Goal: Transaction & Acquisition: Purchase product/service

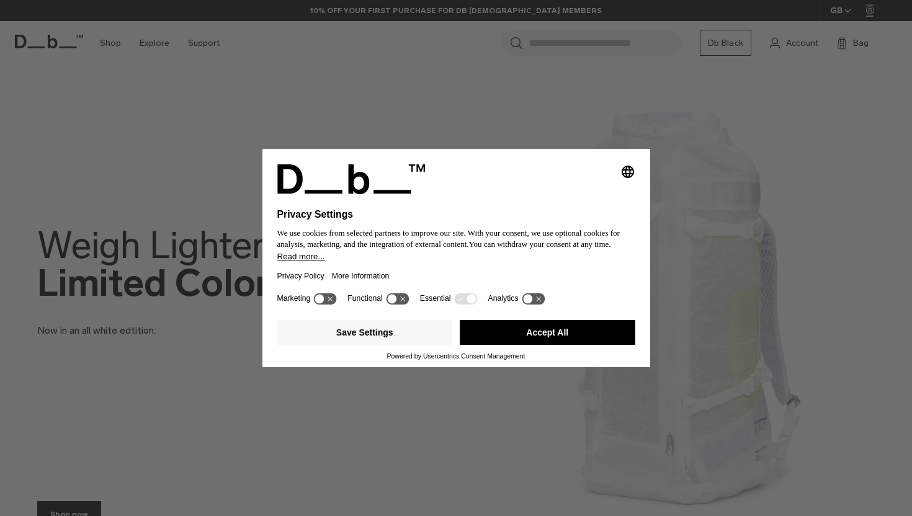
click at [532, 331] on button "Accept All" at bounding box center [548, 332] width 176 height 25
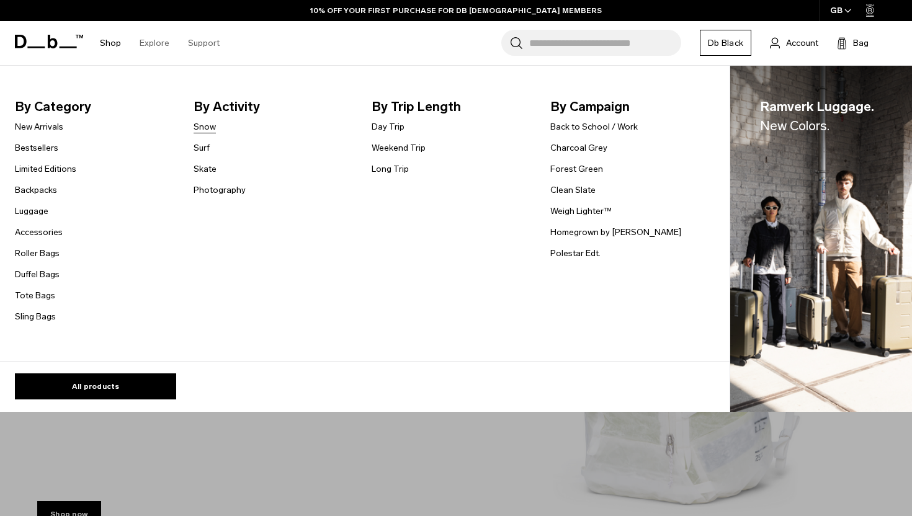
click at [200, 122] on link "Snow" at bounding box center [205, 126] width 22 height 13
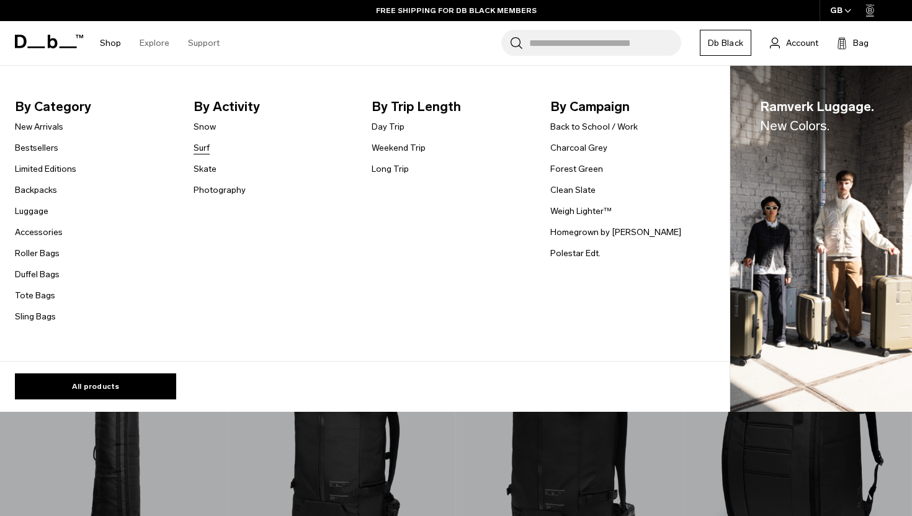
click at [204, 148] on link "Surf" at bounding box center [202, 147] width 16 height 13
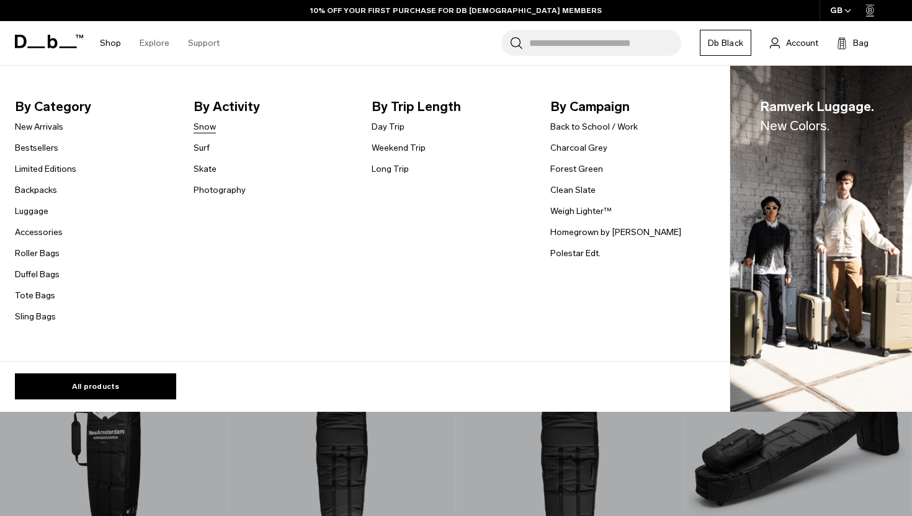
click at [195, 130] on link "Snow" at bounding box center [205, 126] width 22 height 13
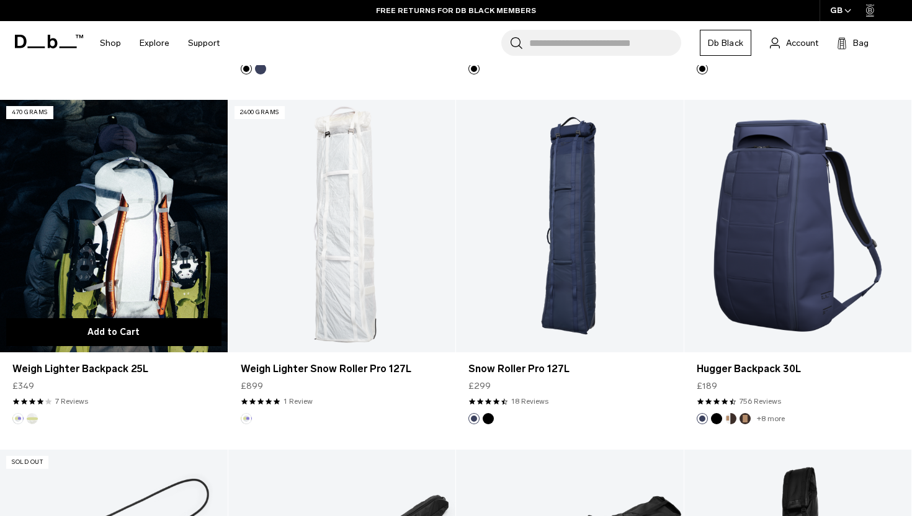
scroll to position [912, 0]
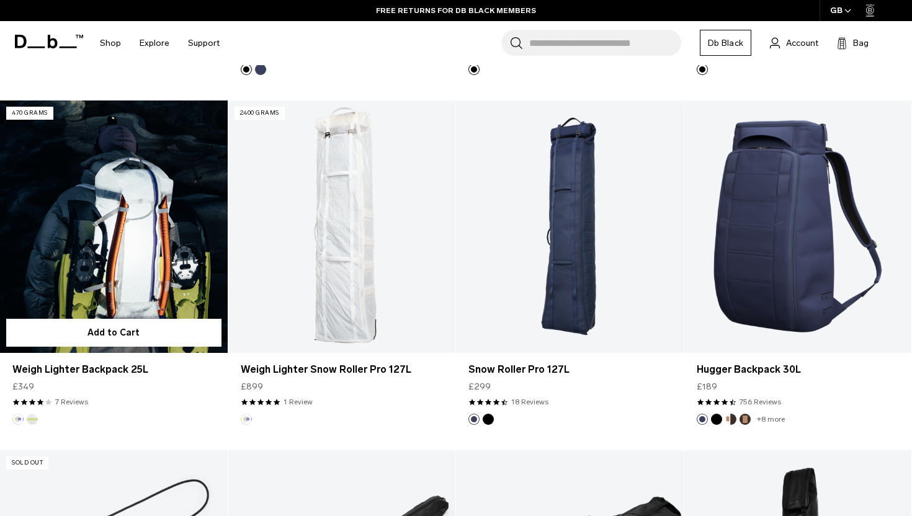
click at [184, 235] on link "Weigh Lighter Backpack 25L" at bounding box center [114, 227] width 228 height 253
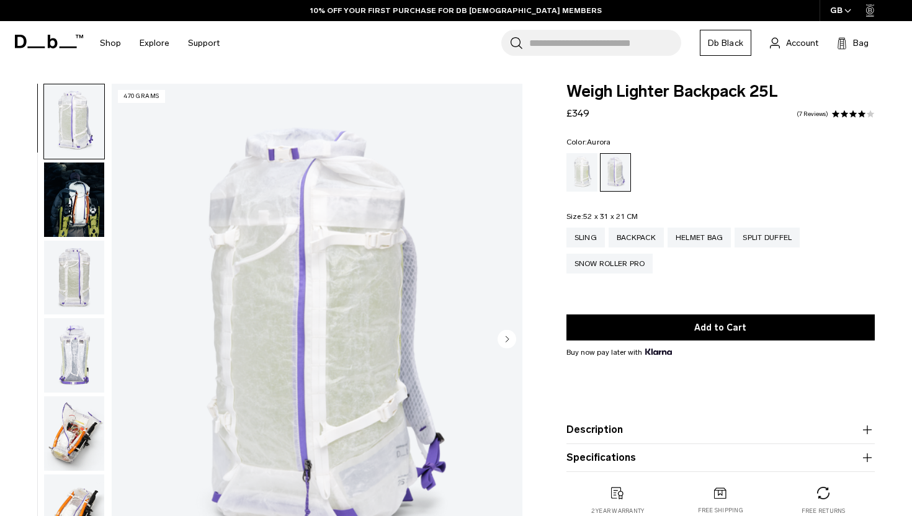
click at [65, 271] on img "button" at bounding box center [74, 278] width 60 height 74
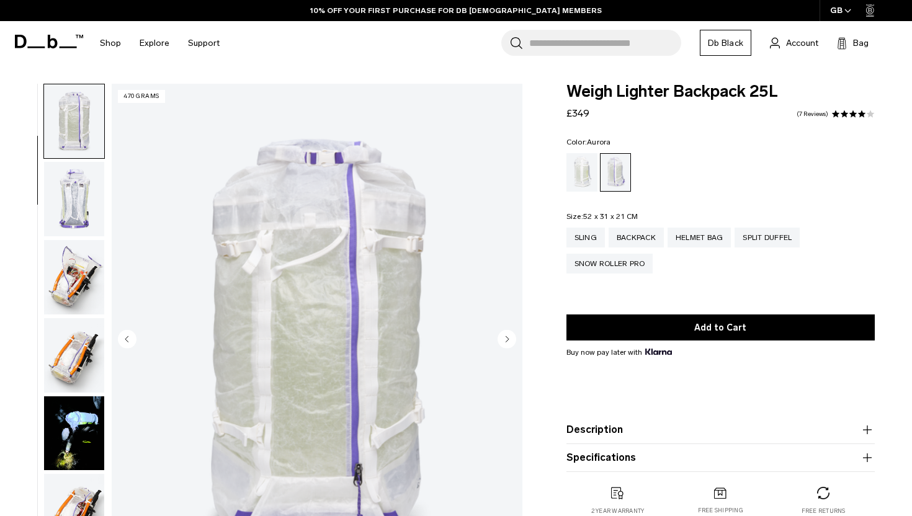
click at [85, 263] on img "button" at bounding box center [74, 277] width 60 height 74
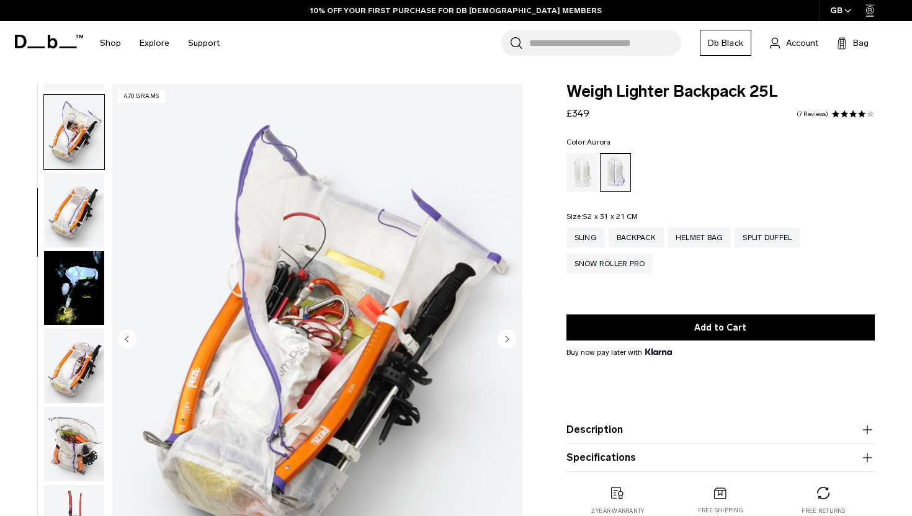
scroll to position [312, 0]
